Goal: Use online tool/utility: Utilize a website feature to perform a specific function

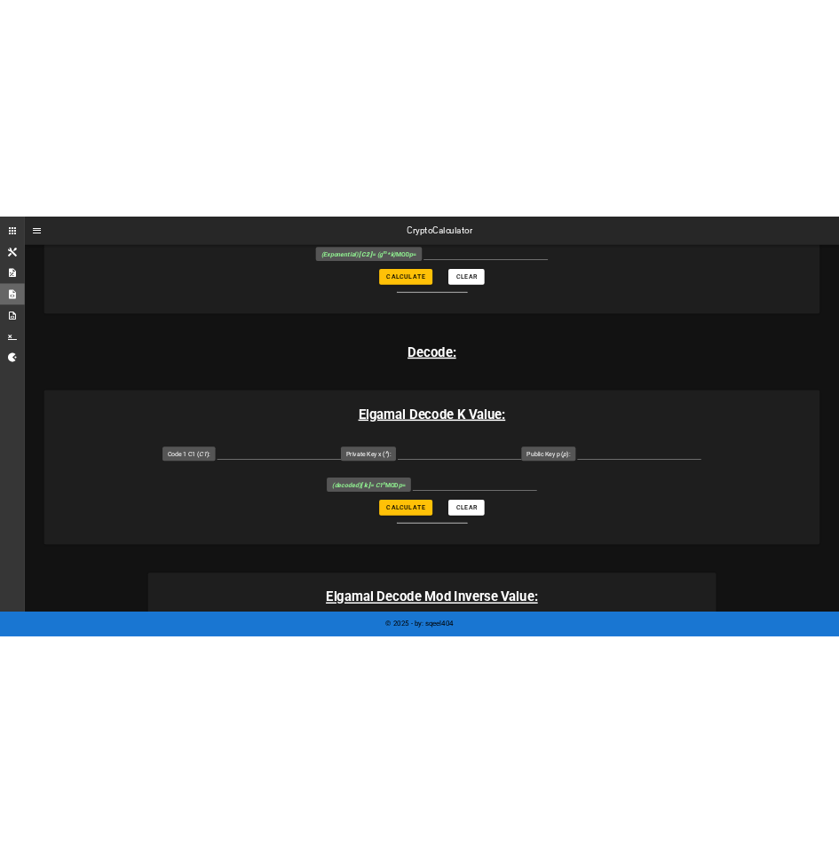
scroll to position [2042, 0]
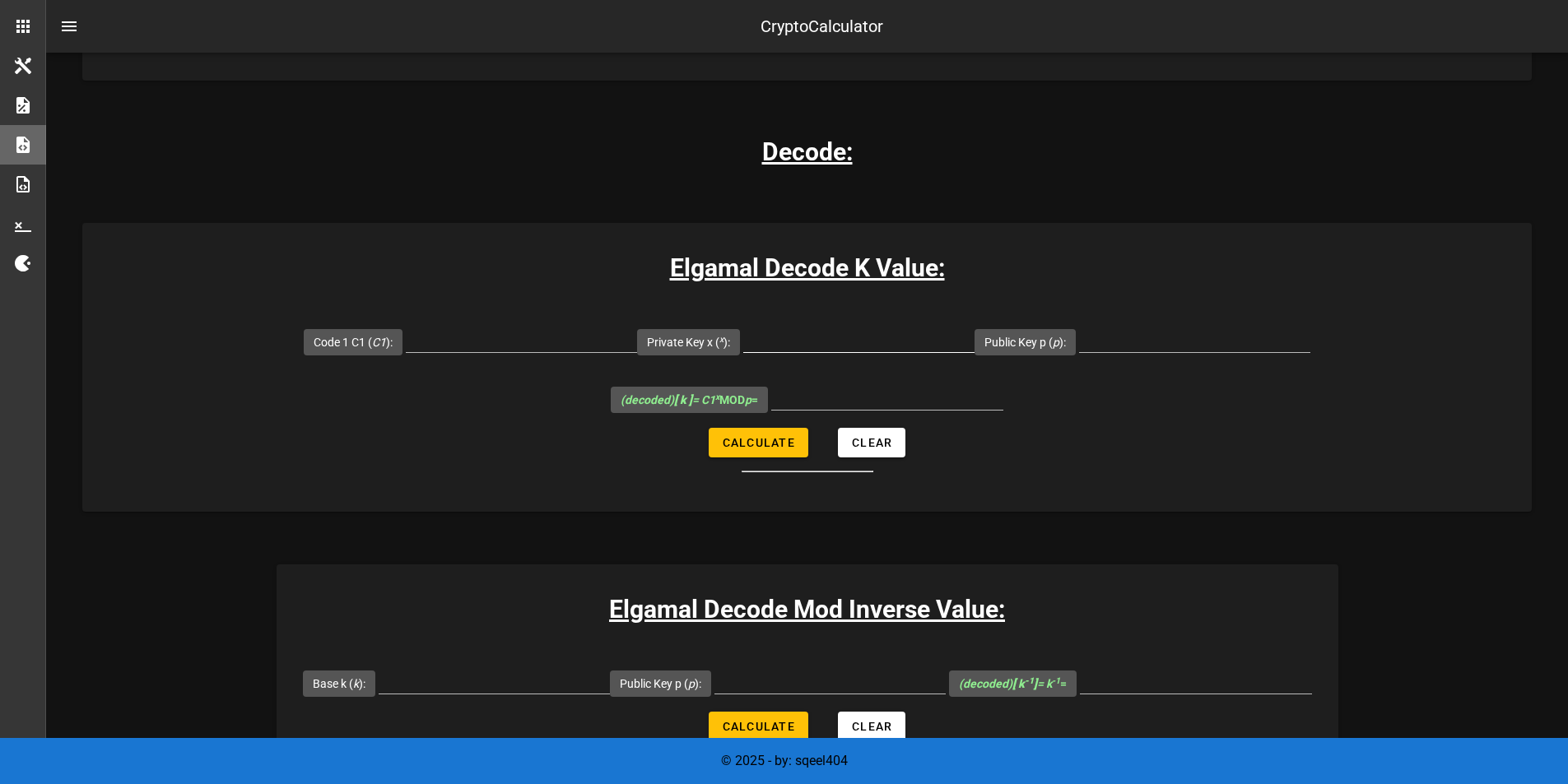
click at [744, 326] on input "Private Key x ( x ):" at bounding box center [859, 339] width 231 height 26
type input "4"
click at [412, 326] on input "Code 1 C1 ( C1 ):" at bounding box center [521, 339] width 231 height 26
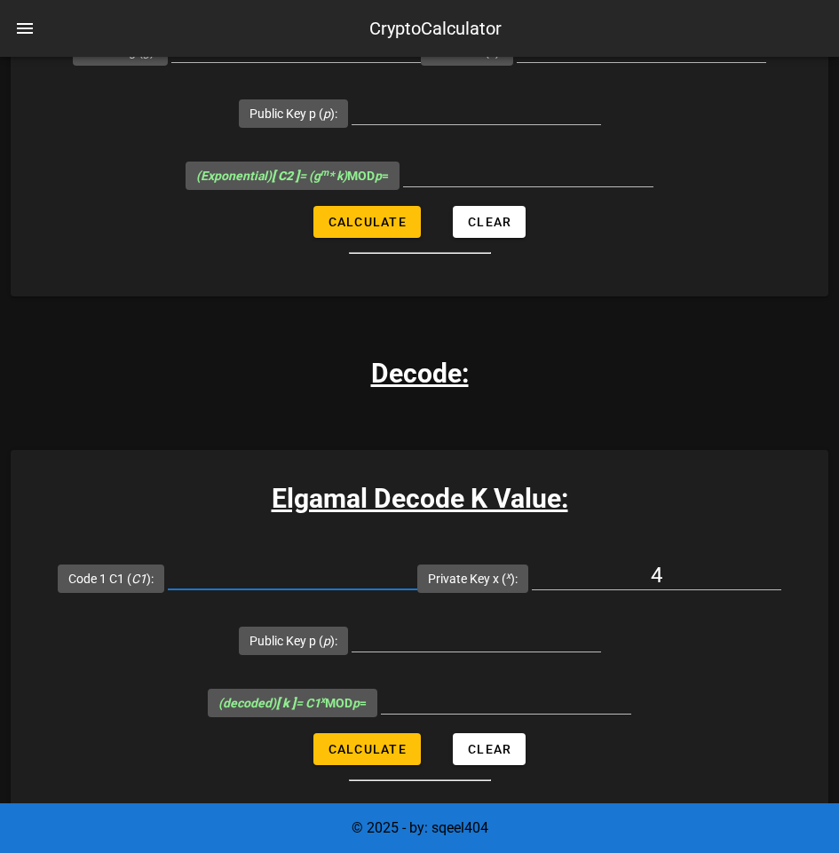
scroll to position [2574, 0]
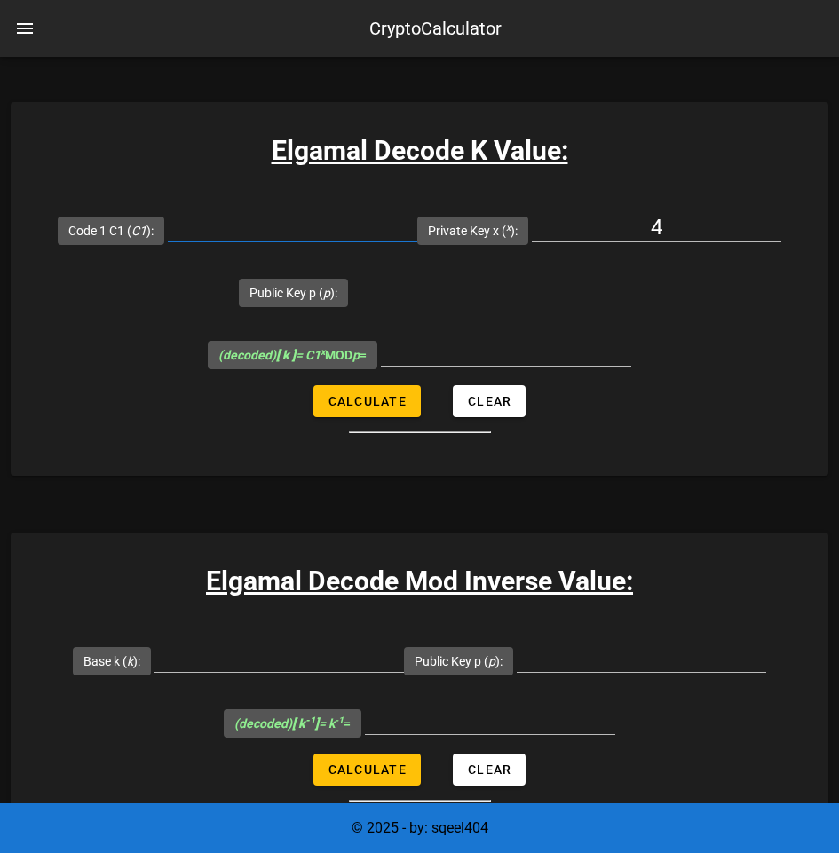
click at [273, 241] on input "Code 1 C1 ( C1 ):" at bounding box center [292, 227] width 249 height 28
paste input "119827"
type input "119827"
click at [448, 304] on input "Public Key p ( p ):" at bounding box center [476, 289] width 249 height 28
paste input "150607"
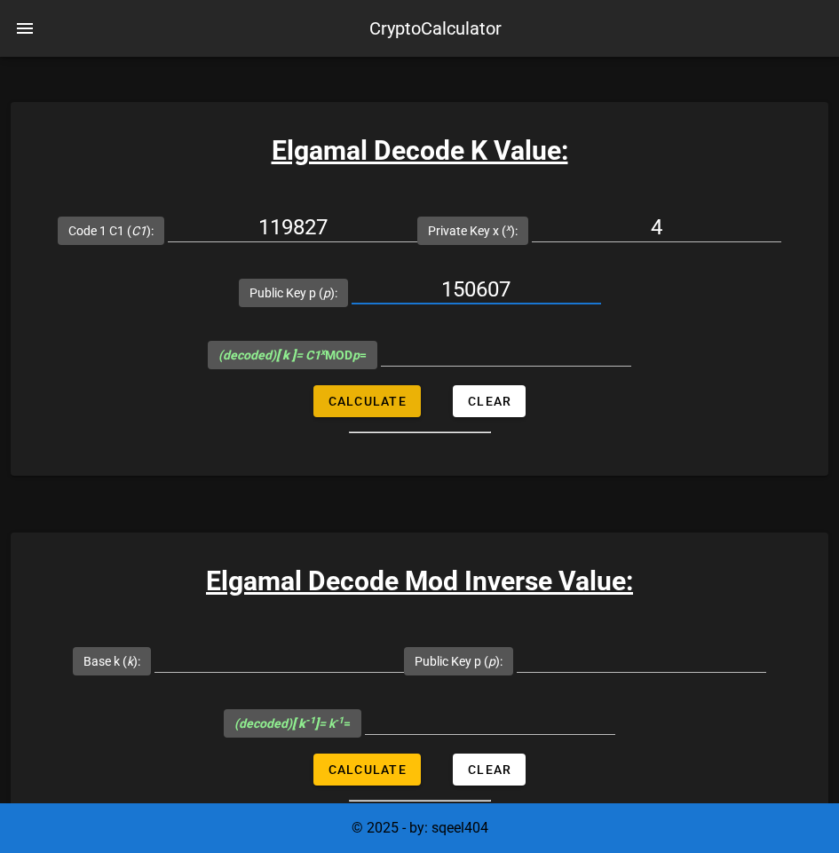
type input "150607"
click at [365, 408] on span "Calculate" at bounding box center [367, 401] width 79 height 14
type input "72325"
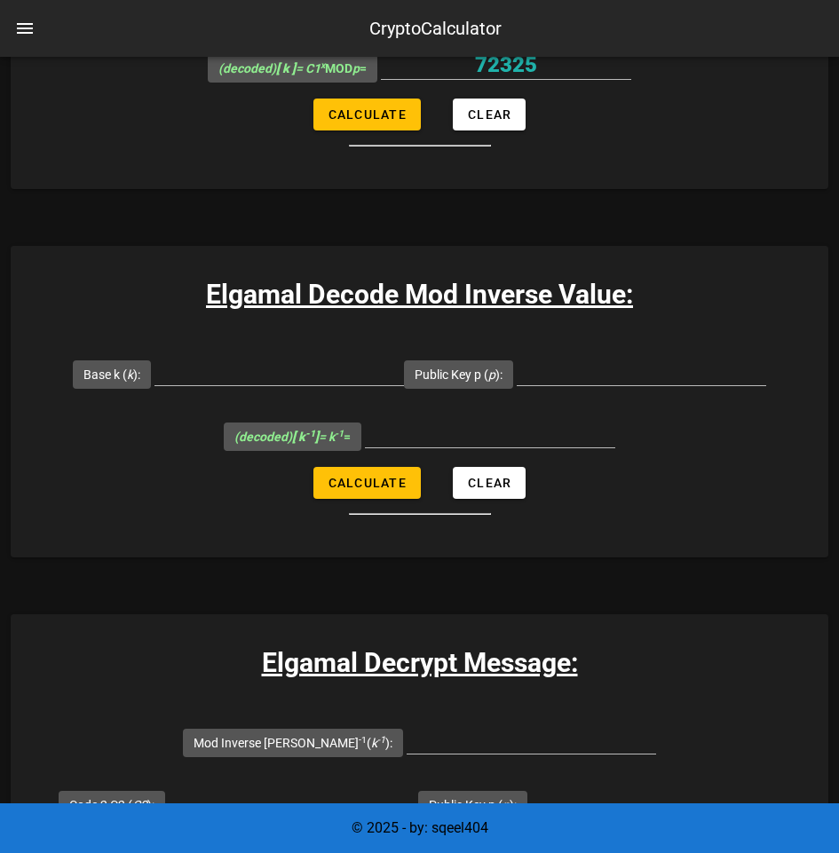
scroll to position [3018, 0]
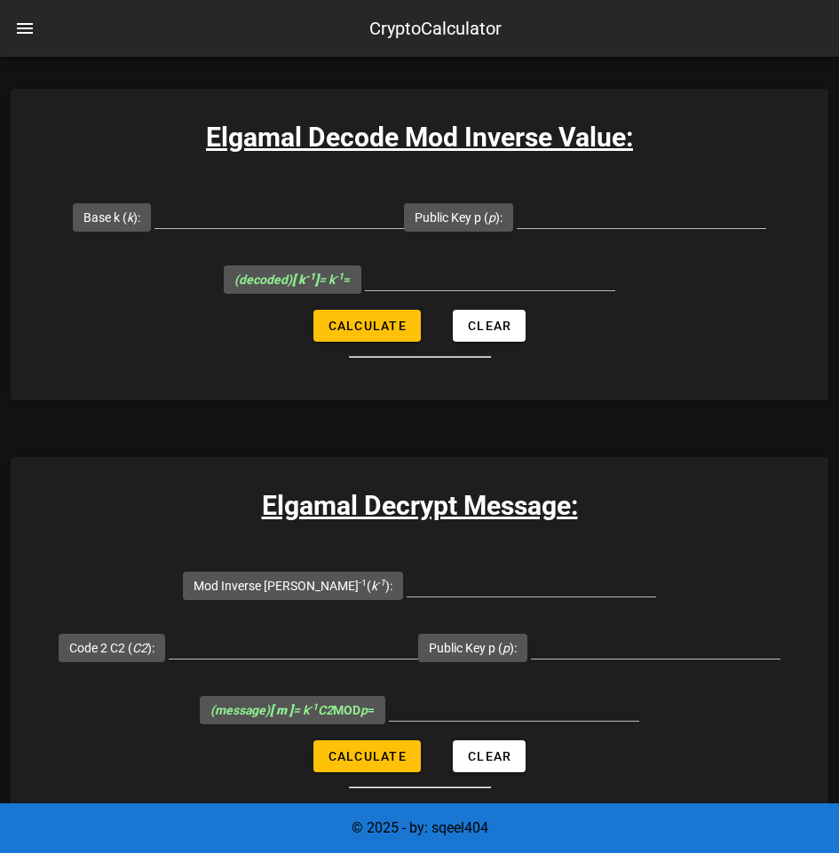
click at [292, 228] on input "Base k ( k ):" at bounding box center [278, 214] width 249 height 28
paste input "72325"
type input "72325"
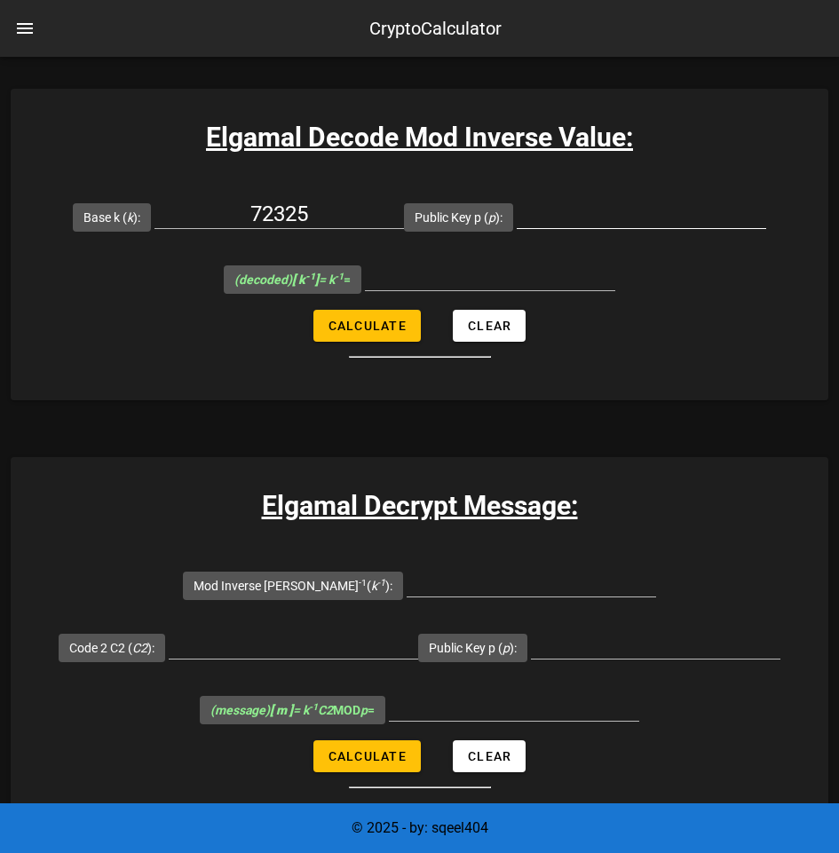
click at [608, 228] on input "Public Key p ( p ):" at bounding box center [641, 214] width 249 height 28
paste input "150607"
type input "150607"
click at [393, 333] on span "Calculate" at bounding box center [367, 326] width 79 height 14
type input "2149"
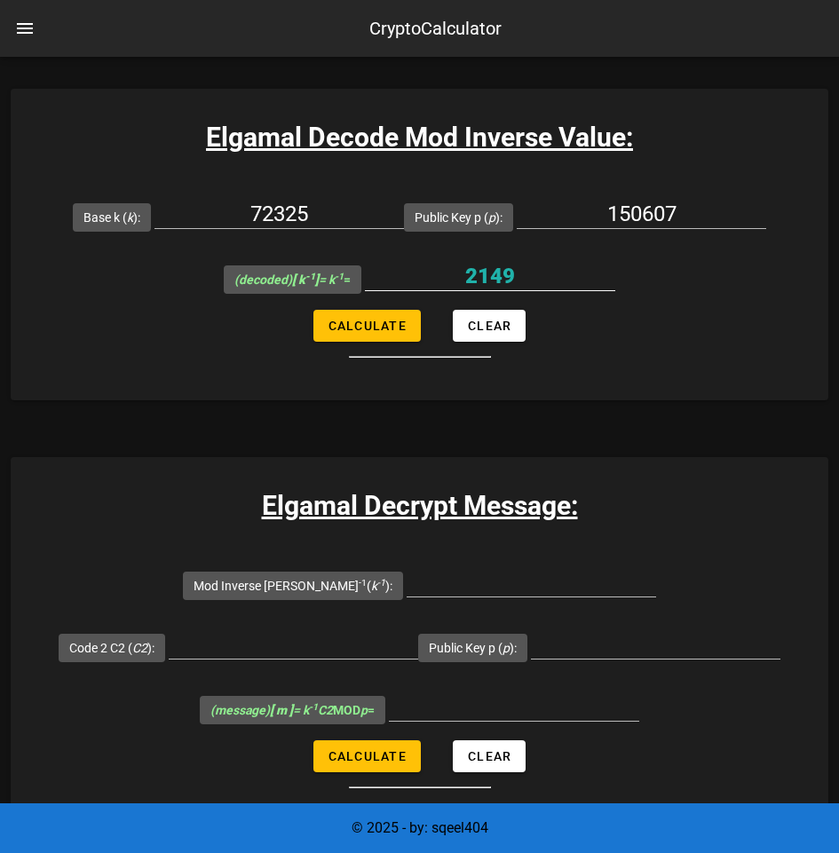
click at [503, 290] on input "2149" at bounding box center [490, 276] width 250 height 28
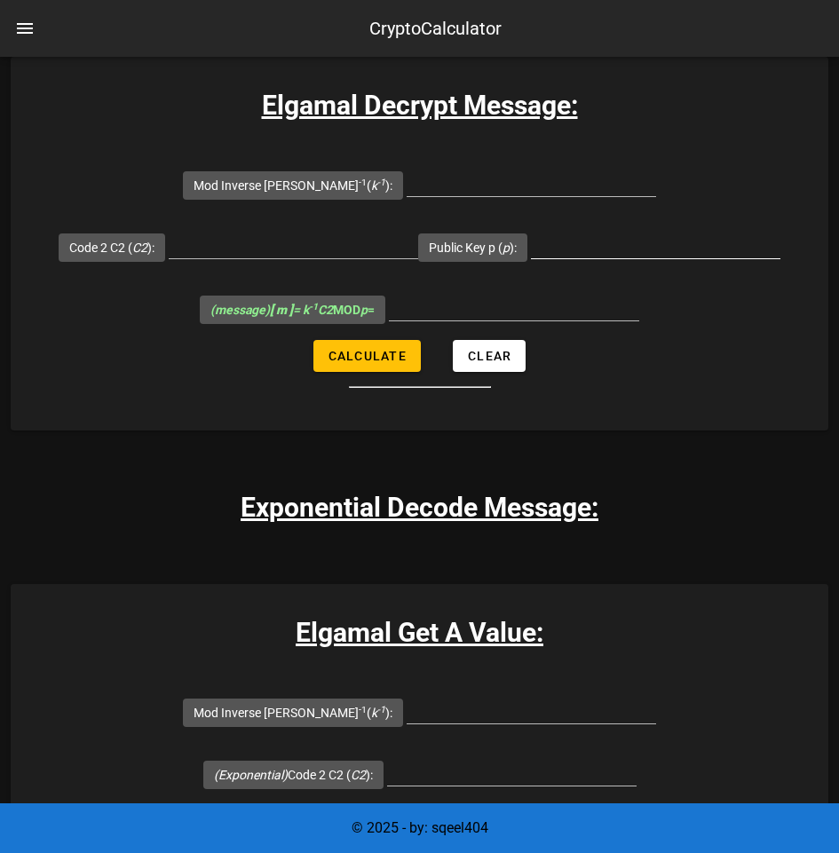
scroll to position [3462, 0]
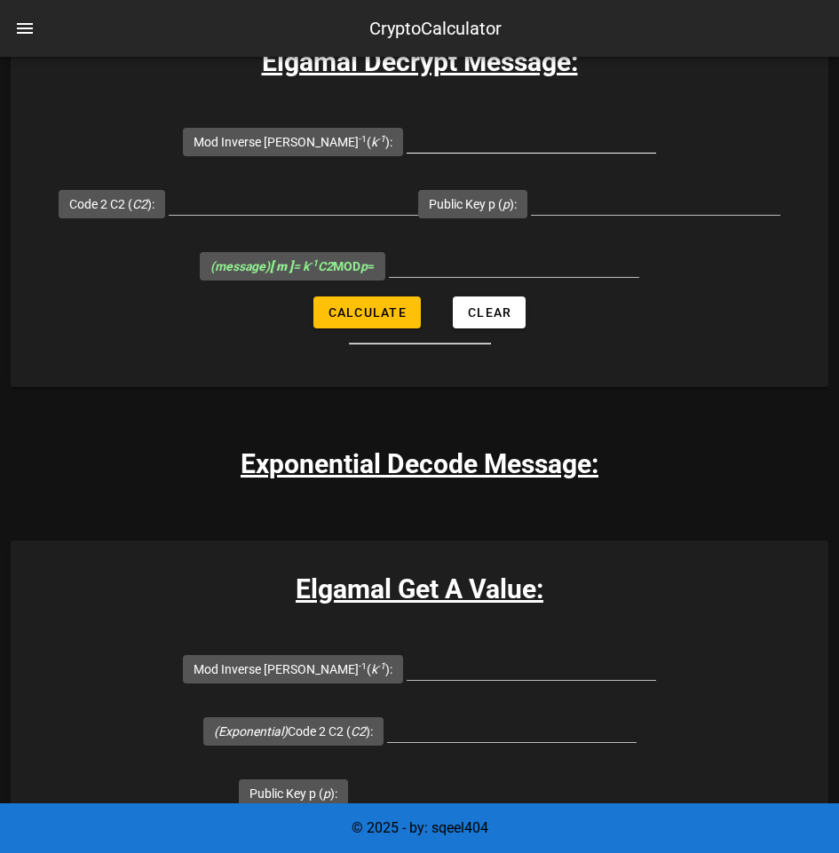
click at [454, 153] on input "Mod Inverse [PERSON_NAME] -1 ( k -1 ):" at bounding box center [531, 138] width 249 height 28
paste input "2149"
type input "2149"
click at [297, 215] on input "Code 2 C2 ( C2 ):" at bounding box center [293, 200] width 249 height 28
paste input "100638"
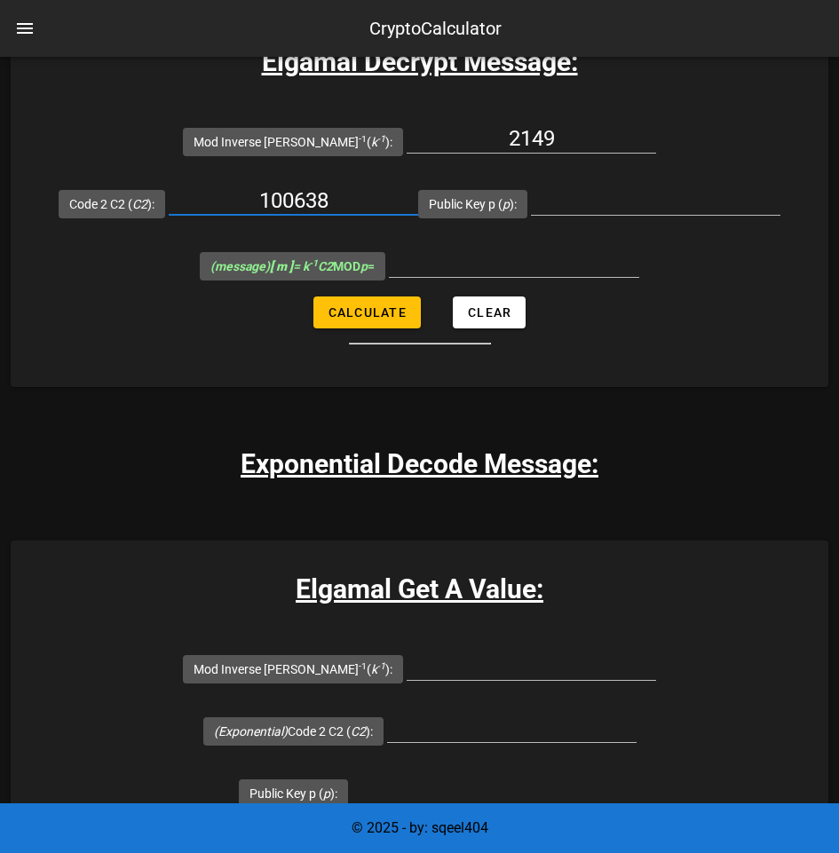
type input "100638"
click at [583, 215] on input "Public Key p ( p ):" at bounding box center [655, 200] width 249 height 28
paste input "150607"
type input "150607"
click at [356, 320] on span "Calculate" at bounding box center [367, 312] width 79 height 14
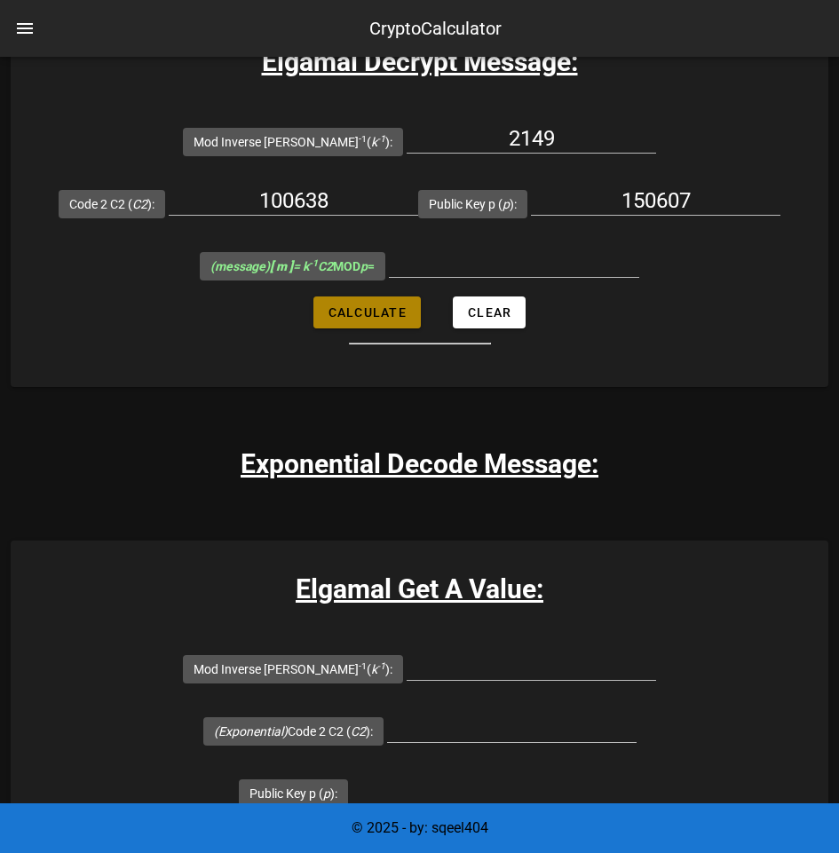
type input "150017"
click at [532, 277] on input "150017" at bounding box center [514, 263] width 250 height 28
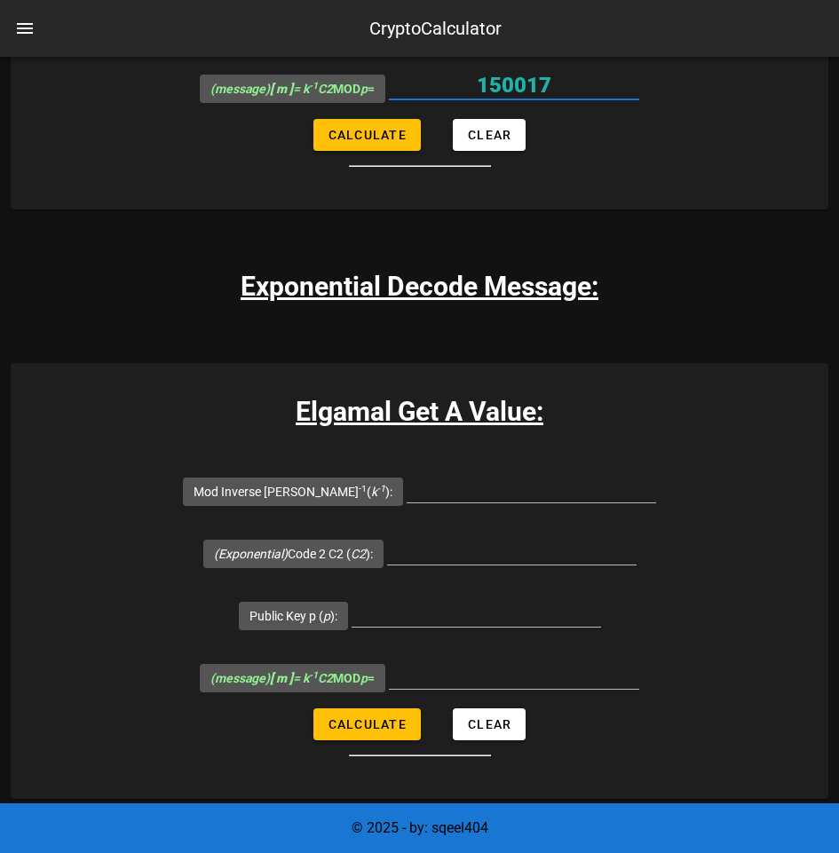
scroll to position [3551, 0]
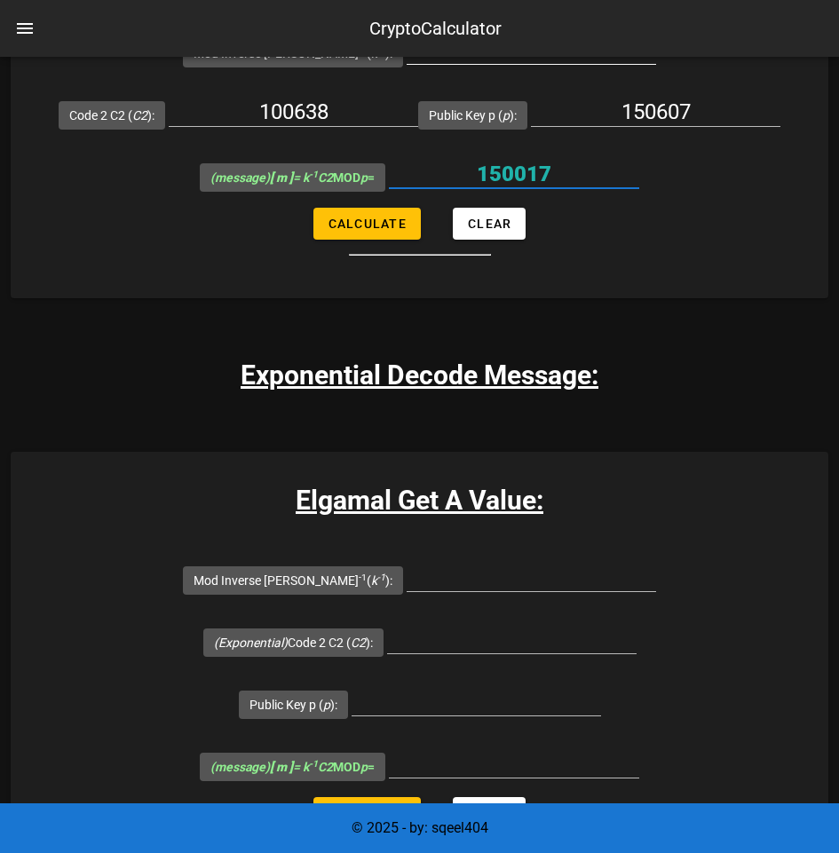
click at [510, 64] on input "2149" at bounding box center [531, 50] width 249 height 28
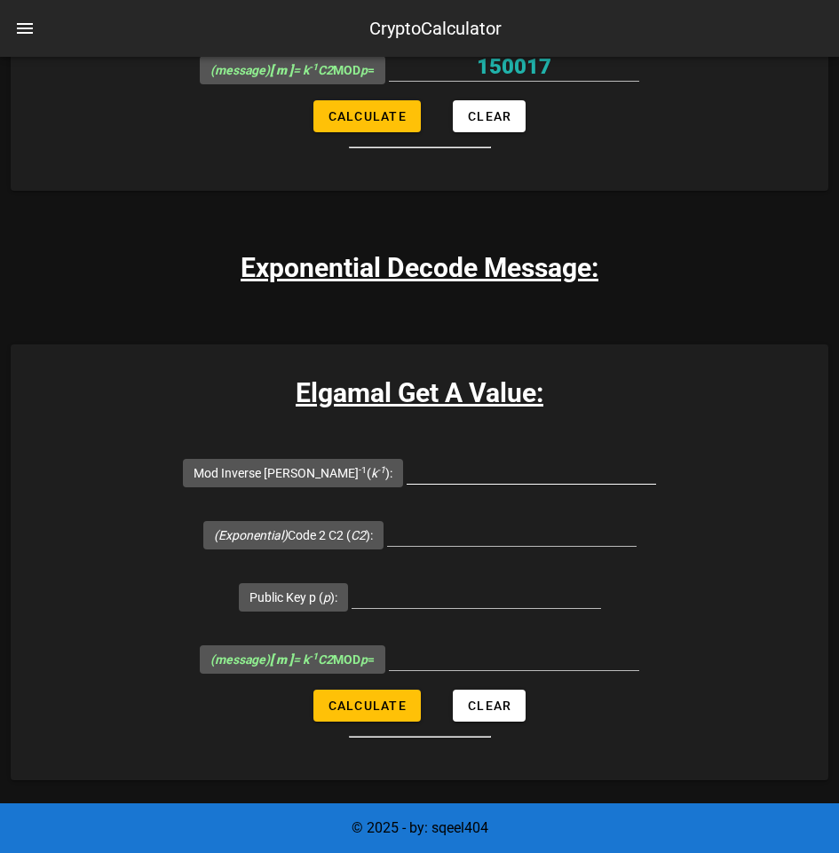
scroll to position [3817, 0]
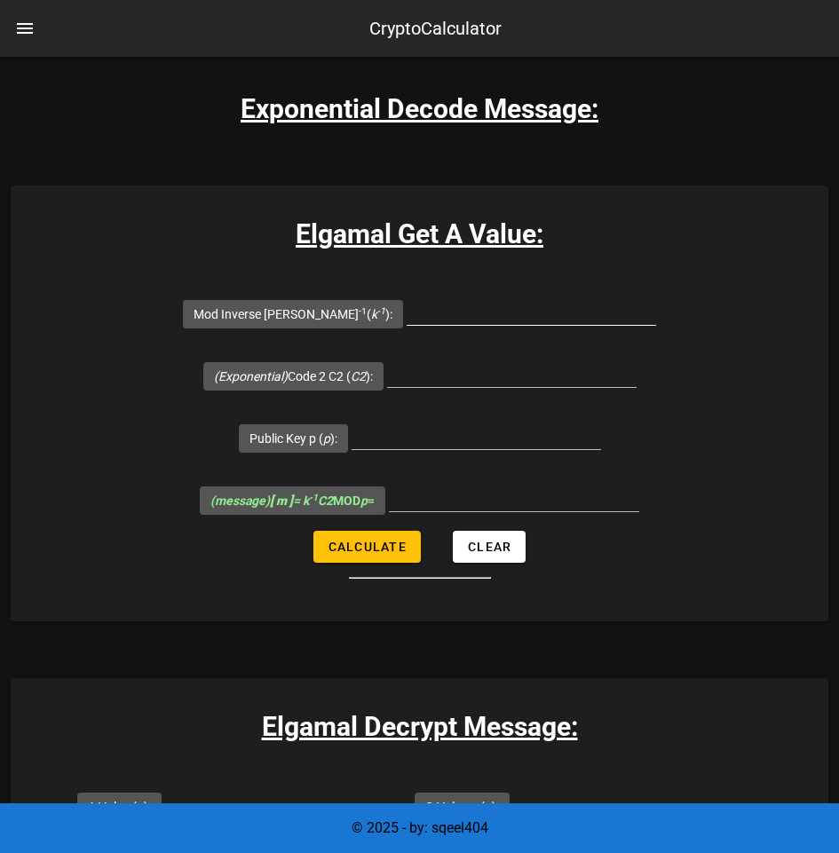
click at [503, 325] on input "Mod Inverse [PERSON_NAME] -1 ( k -1 ):" at bounding box center [531, 310] width 249 height 28
paste input "2149"
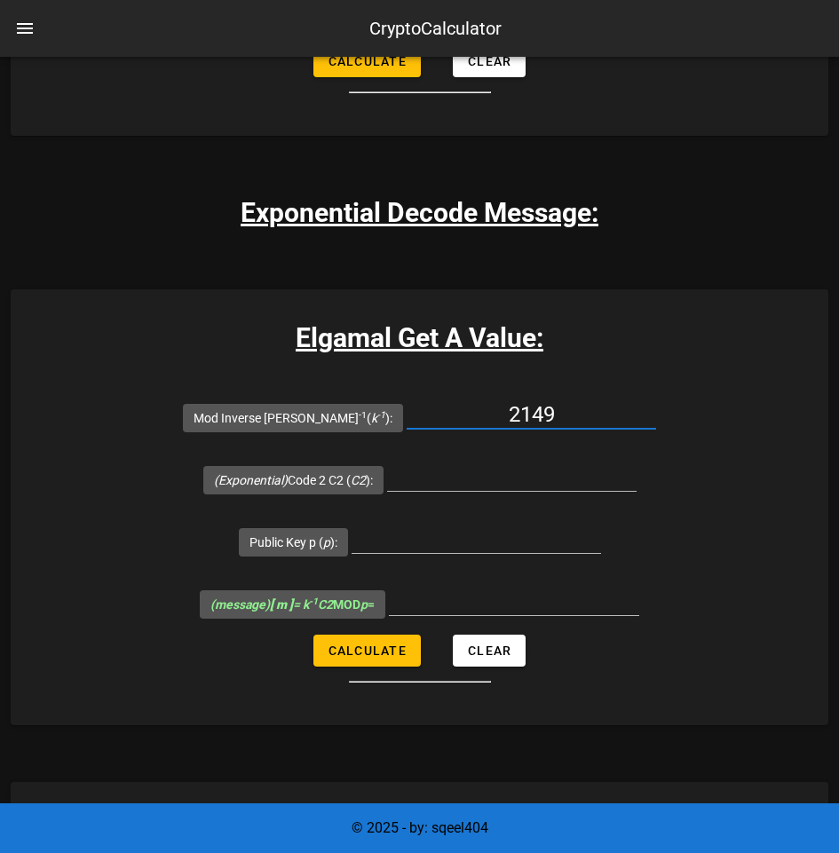
scroll to position [3639, 0]
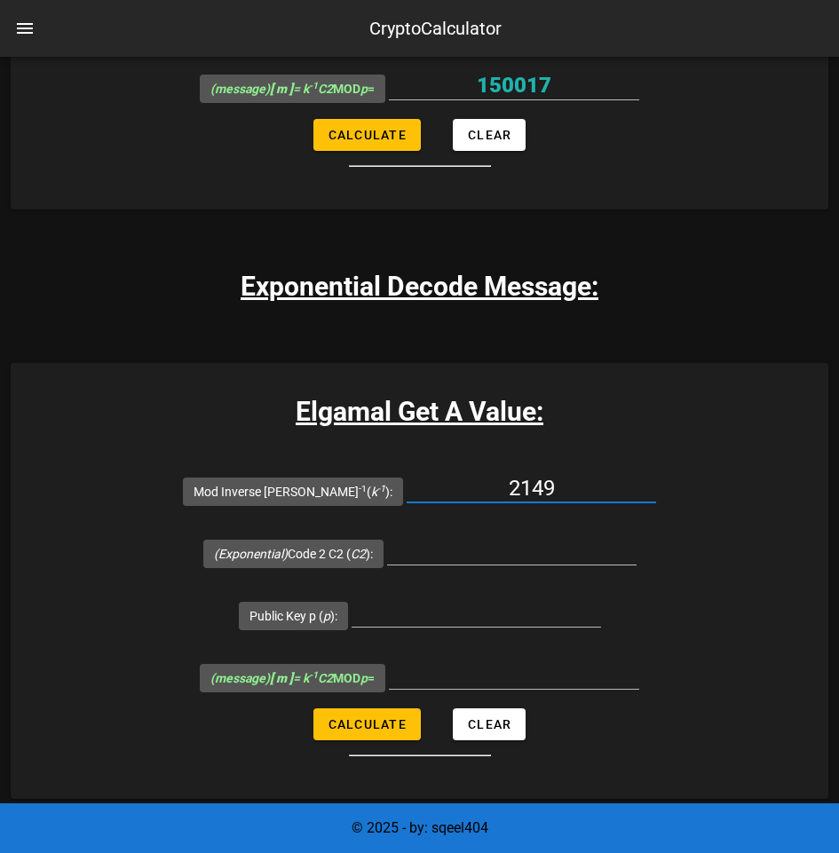
type input "2149"
click at [312, 37] on input "100638" at bounding box center [293, 23] width 249 height 28
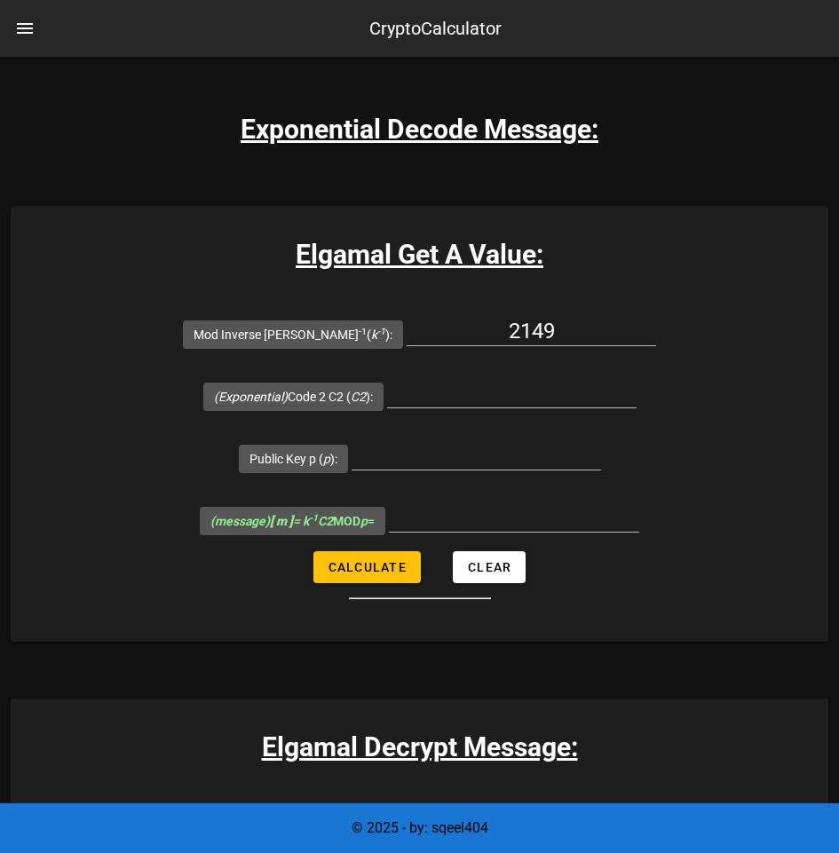
scroll to position [3817, 0]
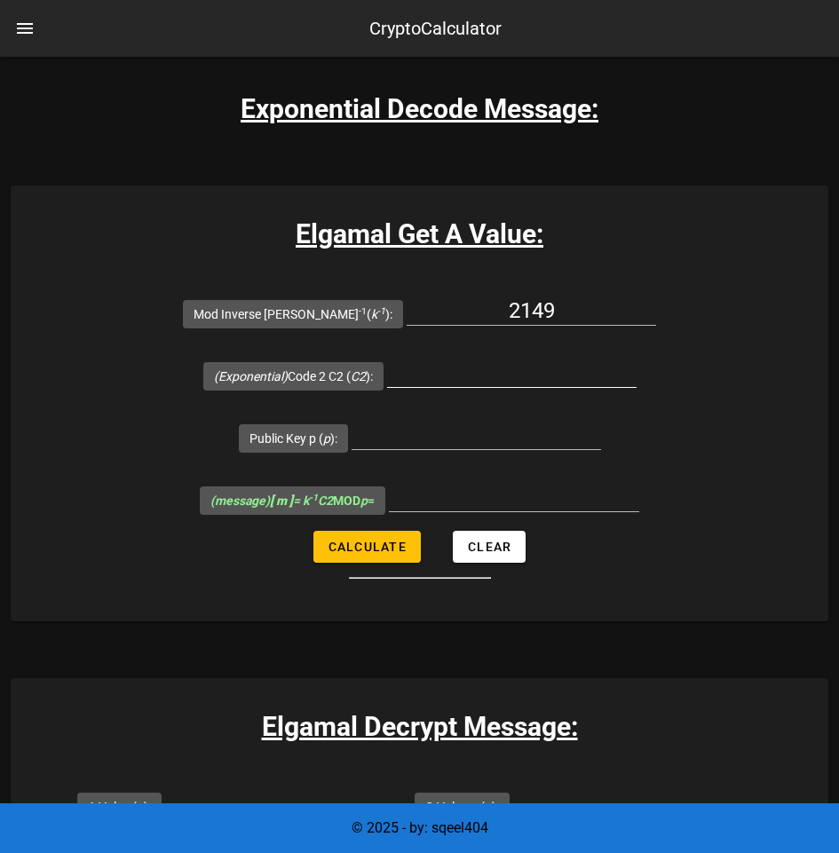
click at [454, 387] on input "(Exponential) Code 2 C2 ( C2 ):" at bounding box center [511, 373] width 249 height 28
paste input "100638"
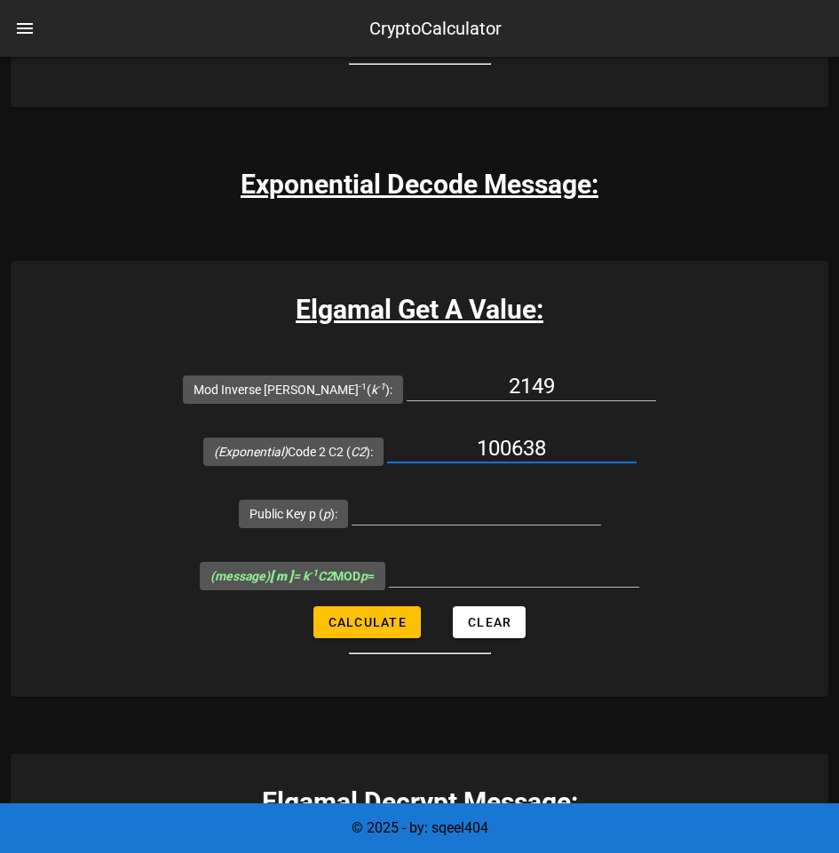
scroll to position [3639, 0]
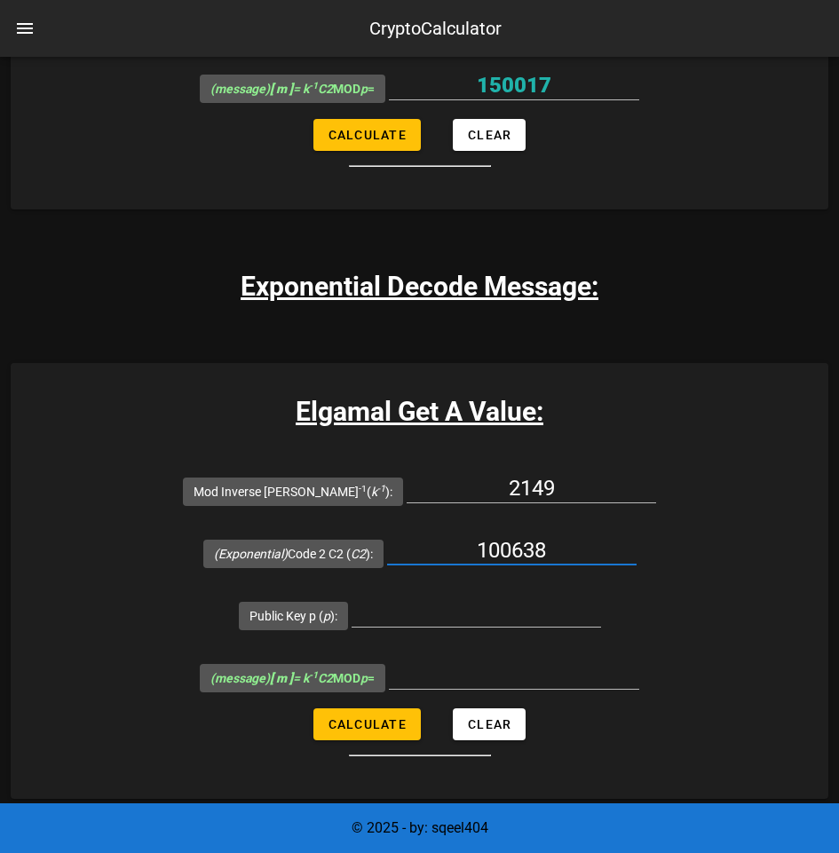
type input "100638"
click at [663, 37] on input "150607" at bounding box center [655, 23] width 249 height 28
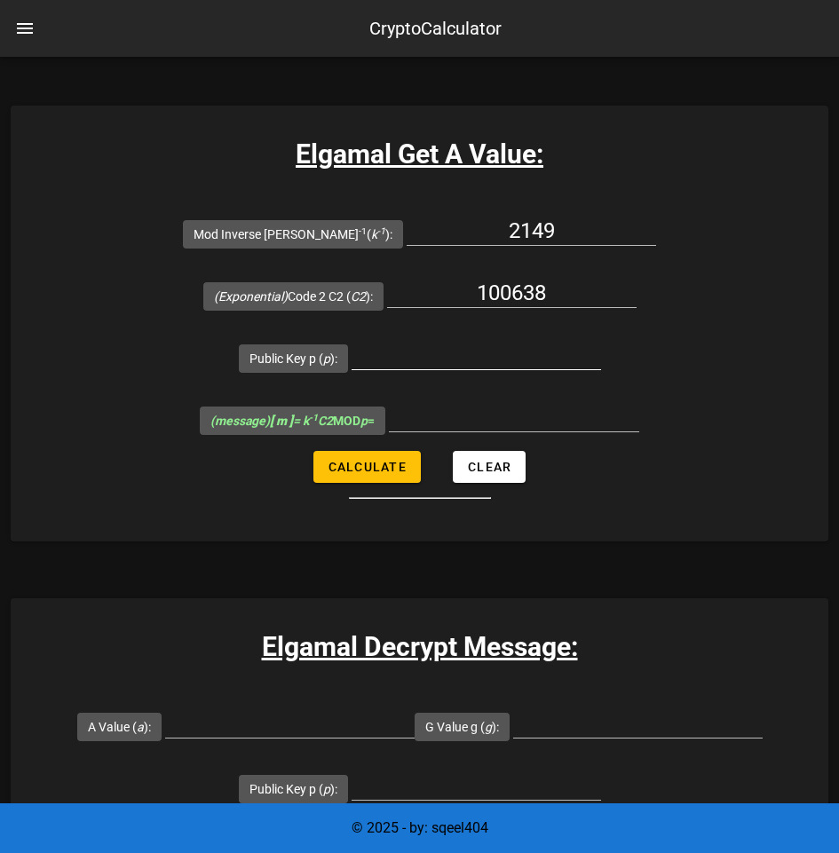
scroll to position [3906, 0]
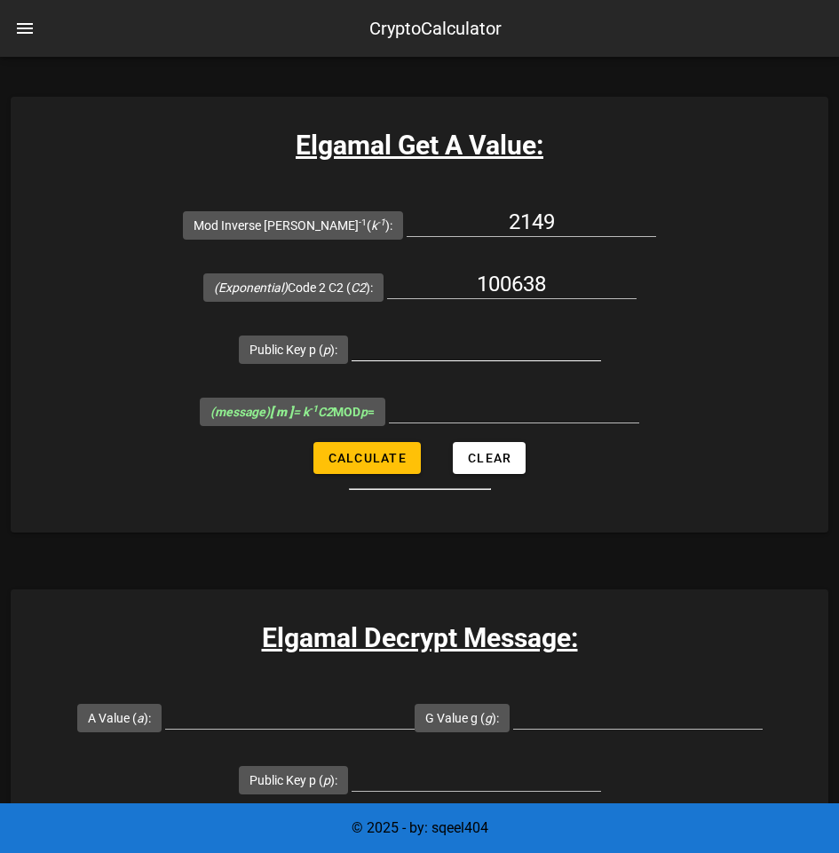
click at [502, 360] on input "Public Key p ( p ):" at bounding box center [476, 346] width 249 height 28
paste input "150607"
type input "150607"
click at [366, 465] on span "Calculate" at bounding box center [367, 458] width 79 height 14
type input "150017"
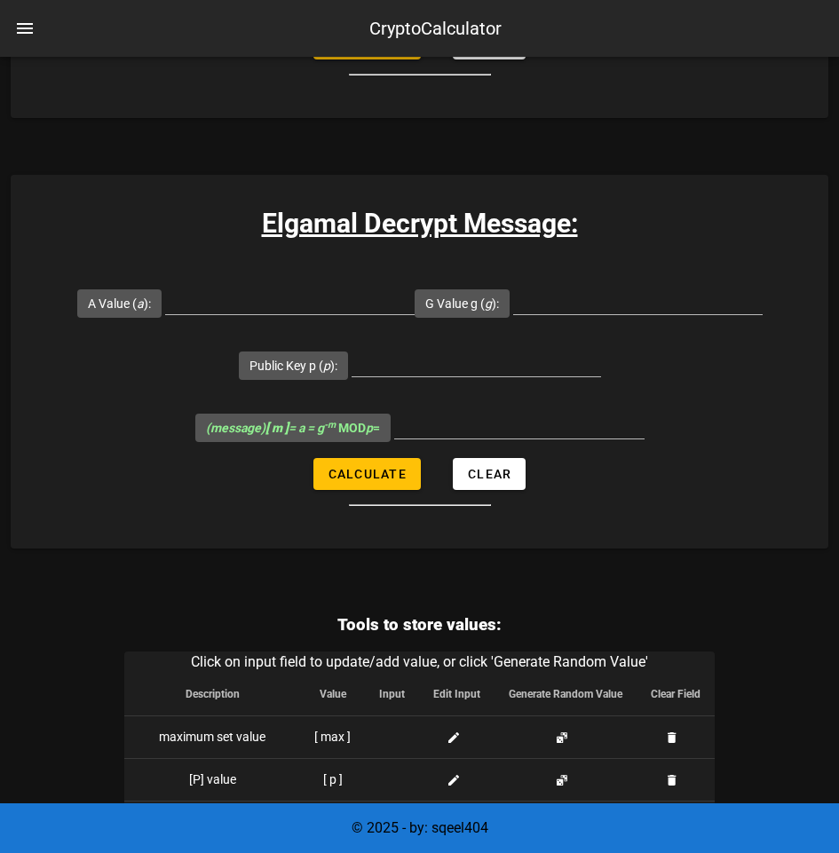
scroll to position [4350, 0]
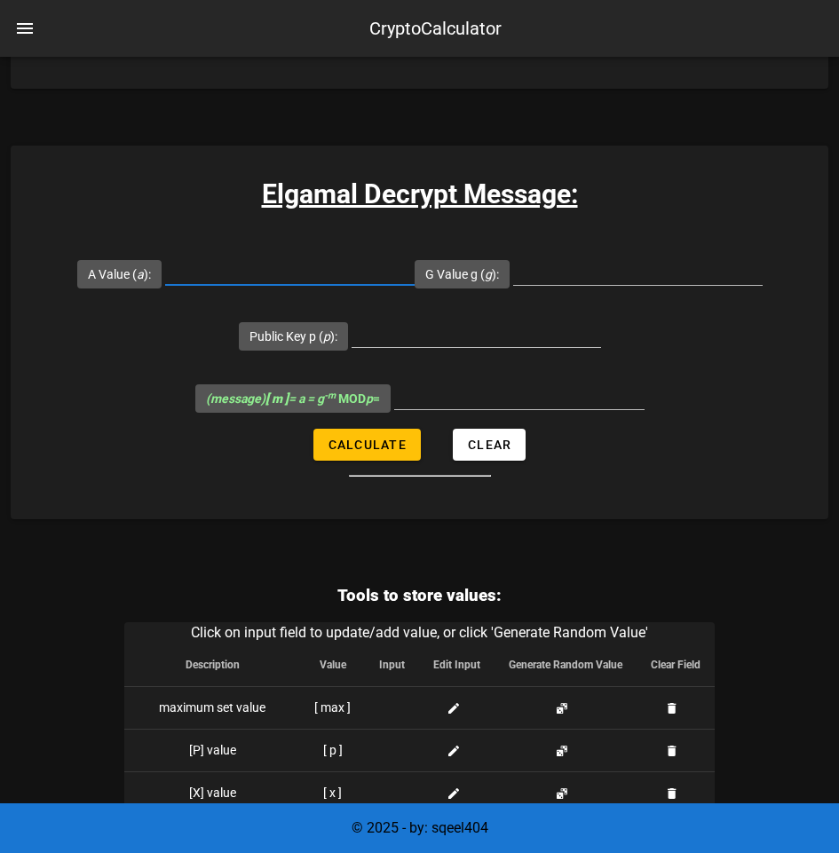
click at [283, 285] on input "A Value ( a ):" at bounding box center [289, 271] width 249 height 28
type input "4"
click at [407, 347] on input "Public Key p ( p ):" at bounding box center [476, 333] width 249 height 28
paste input "150607"
type input "150607"
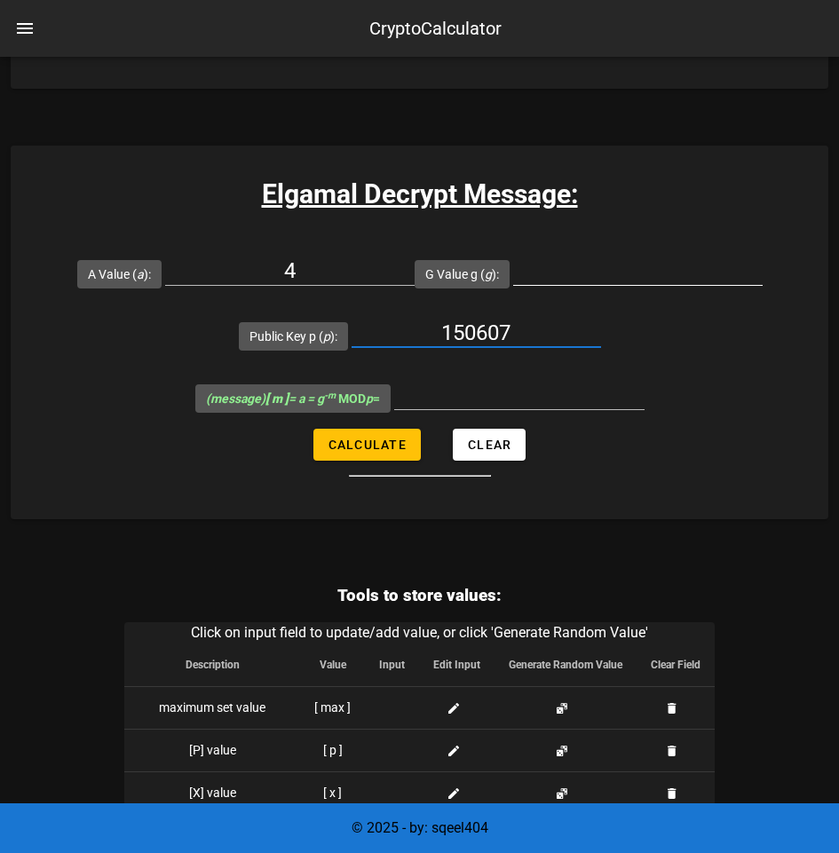
click at [557, 285] on input "G Value g ( g ):" at bounding box center [637, 271] width 249 height 28
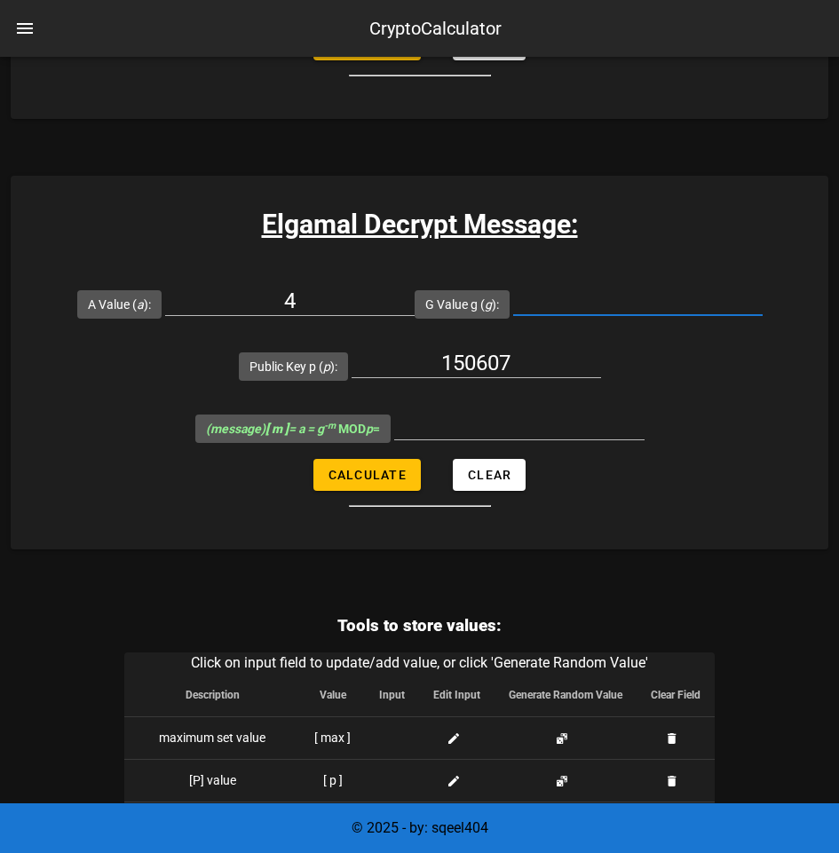
scroll to position [4438, 0]
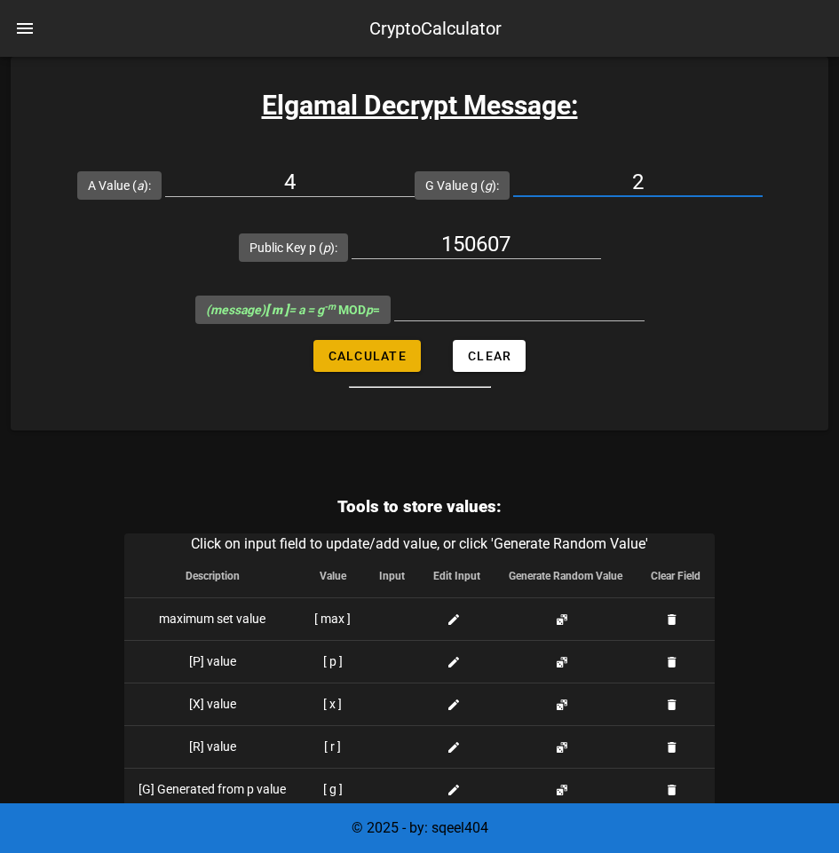
type input "2"
click at [346, 363] on span "Calculate" at bounding box center [367, 356] width 79 height 14
type input "2"
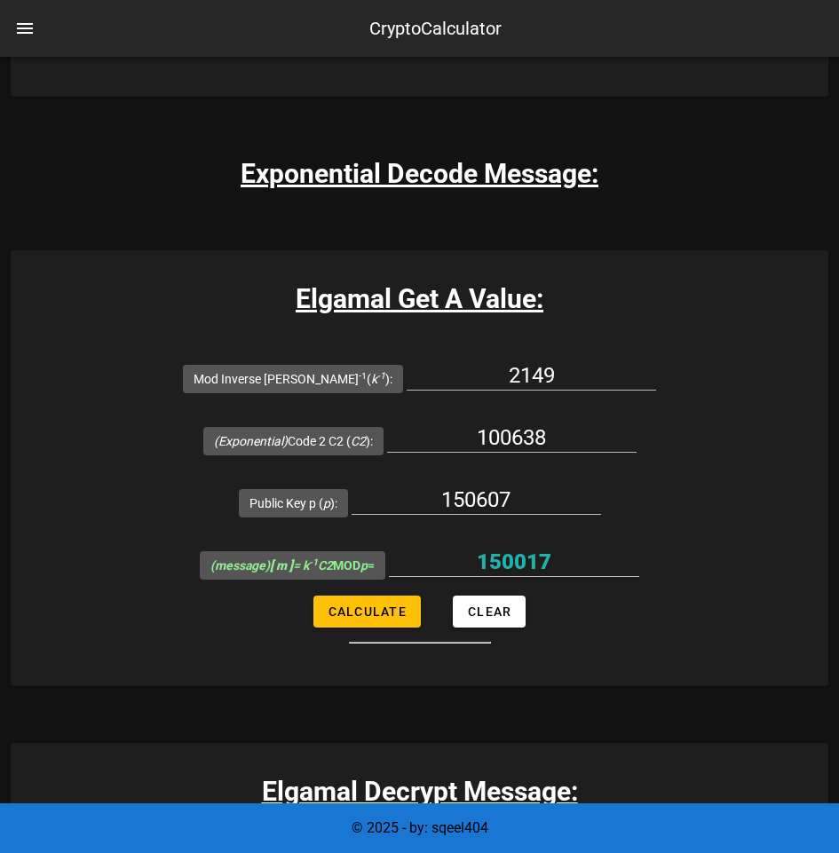
scroll to position [3491, 0]
